Goal: Task Accomplishment & Management: Complete application form

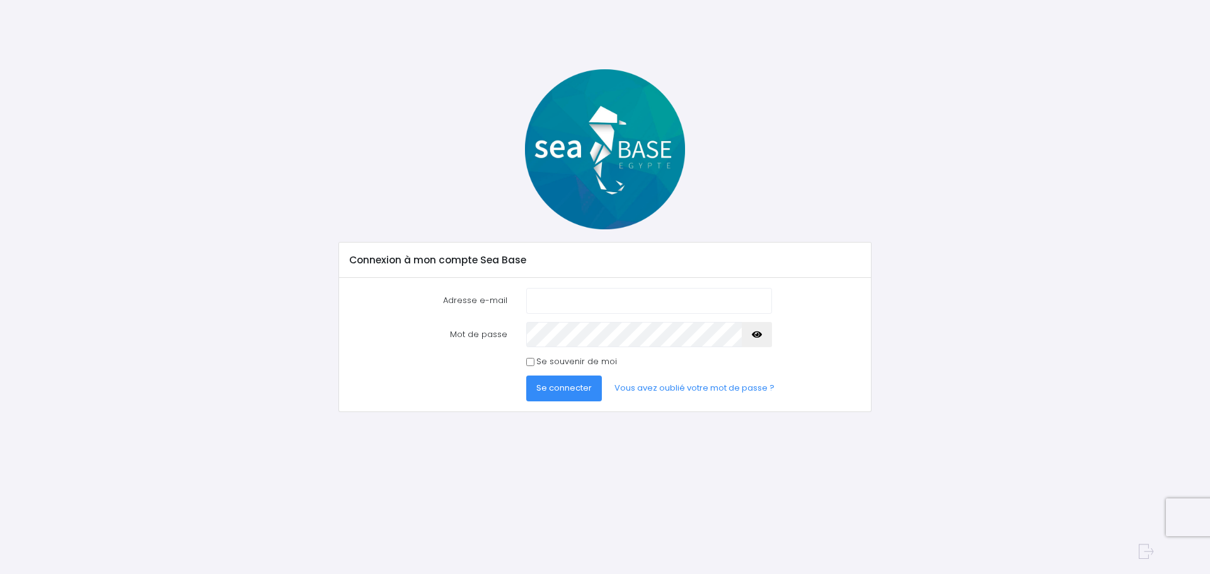
type input "mcheron78@gmail.com"
click at [756, 335] on icon "button" at bounding box center [757, 335] width 10 height 0
click at [532, 363] on input "Se souvenir de moi" at bounding box center [530, 362] width 8 height 8
checkbox input "true"
click at [566, 387] on span "Se connecter" at bounding box center [563, 388] width 55 height 12
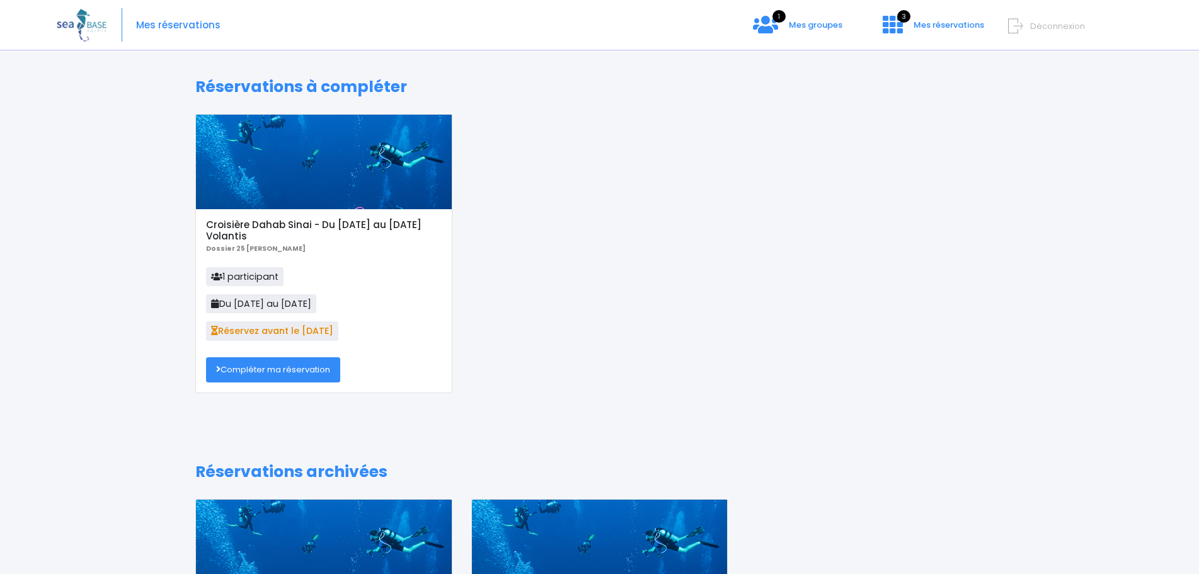
click at [267, 371] on link "Compléter ma réservation" at bounding box center [273, 369] width 134 height 25
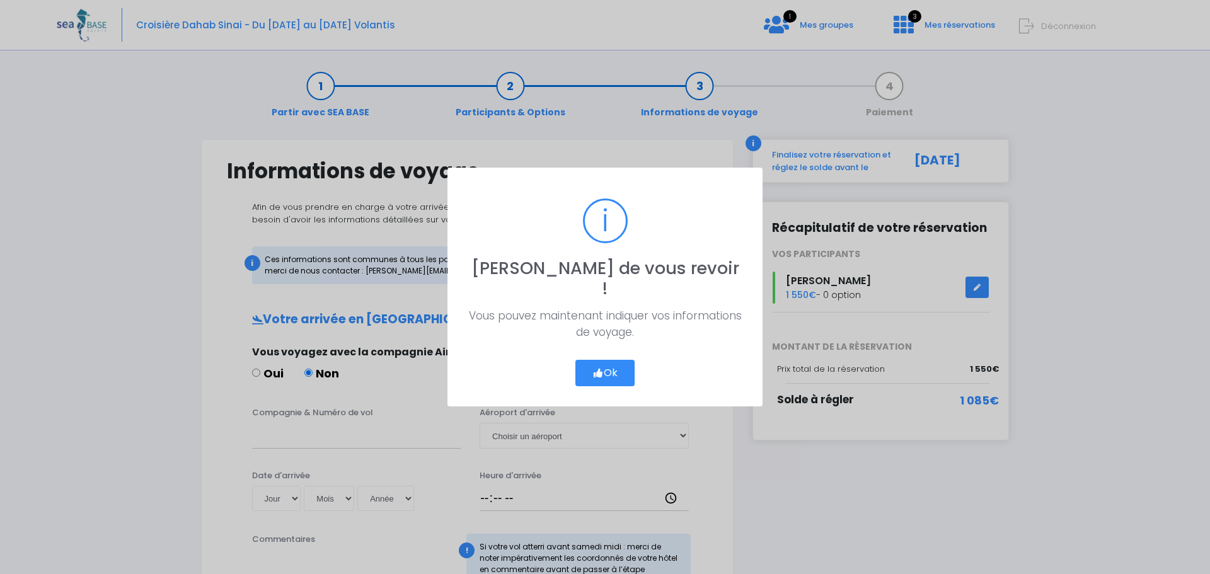
click at [607, 360] on button "Ok" at bounding box center [604, 373] width 59 height 26
